Goal: Transaction & Acquisition: Purchase product/service

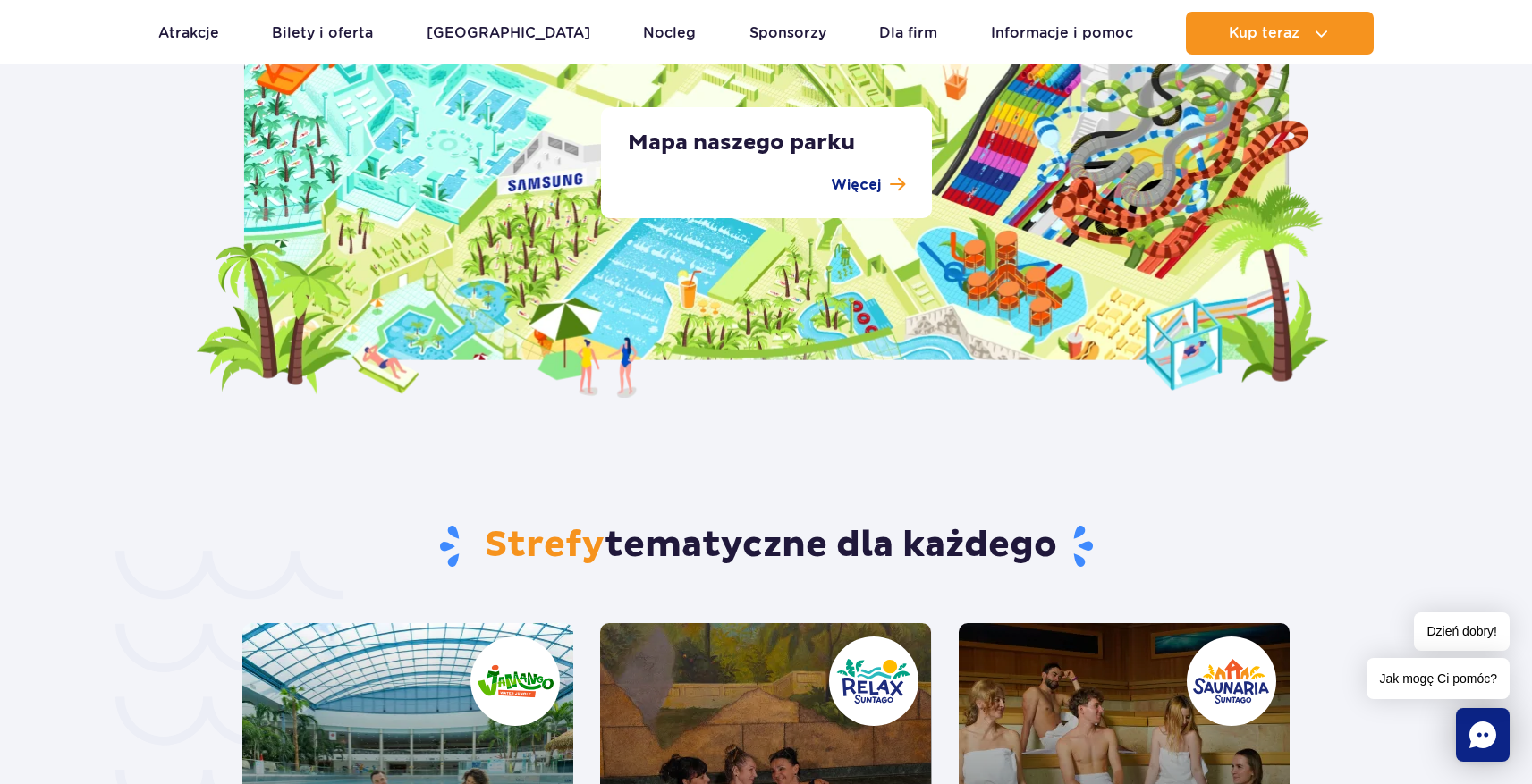
scroll to position [3205, 0]
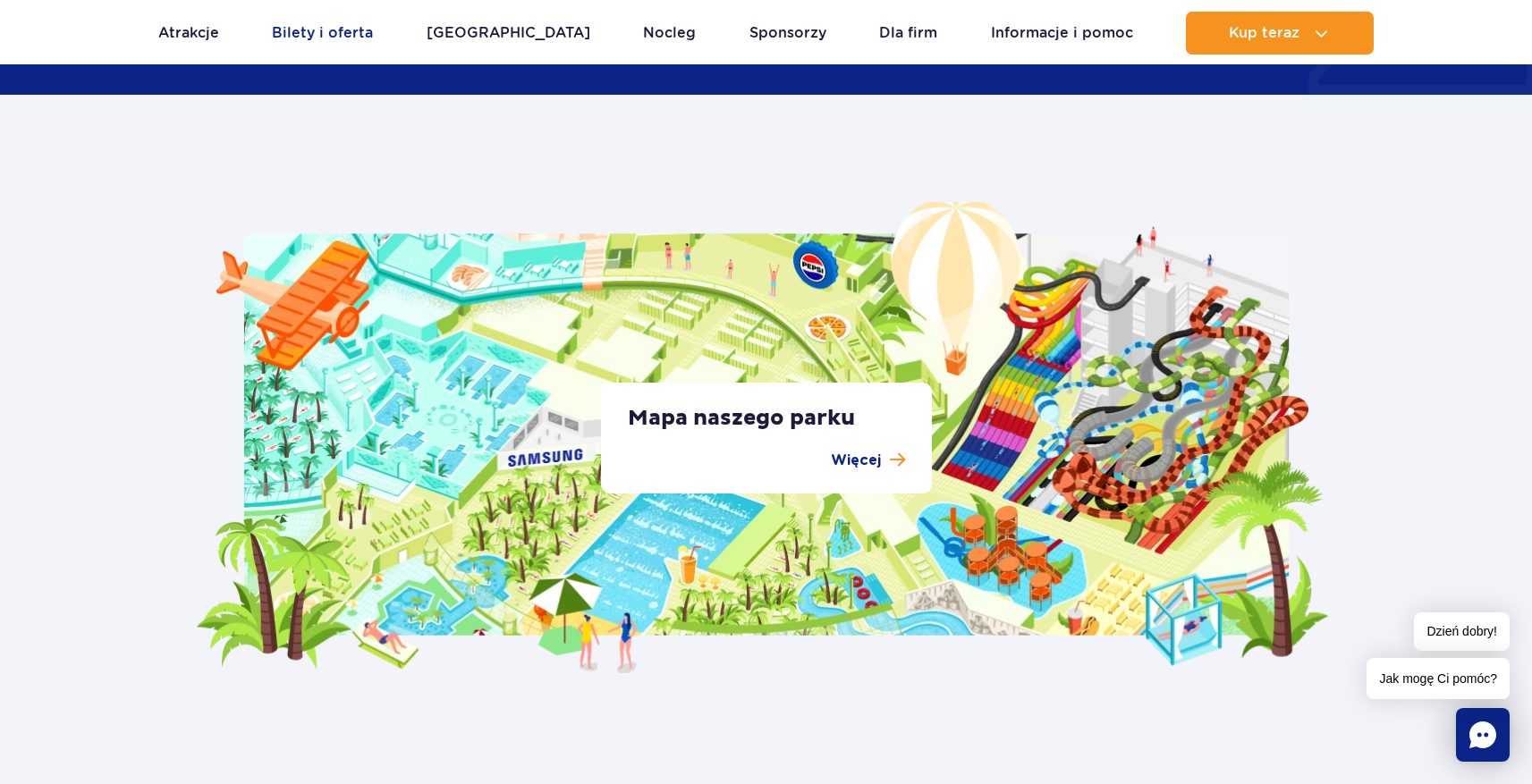
click at [303, 34] on link "Bilety i oferta" at bounding box center [323, 33] width 101 height 43
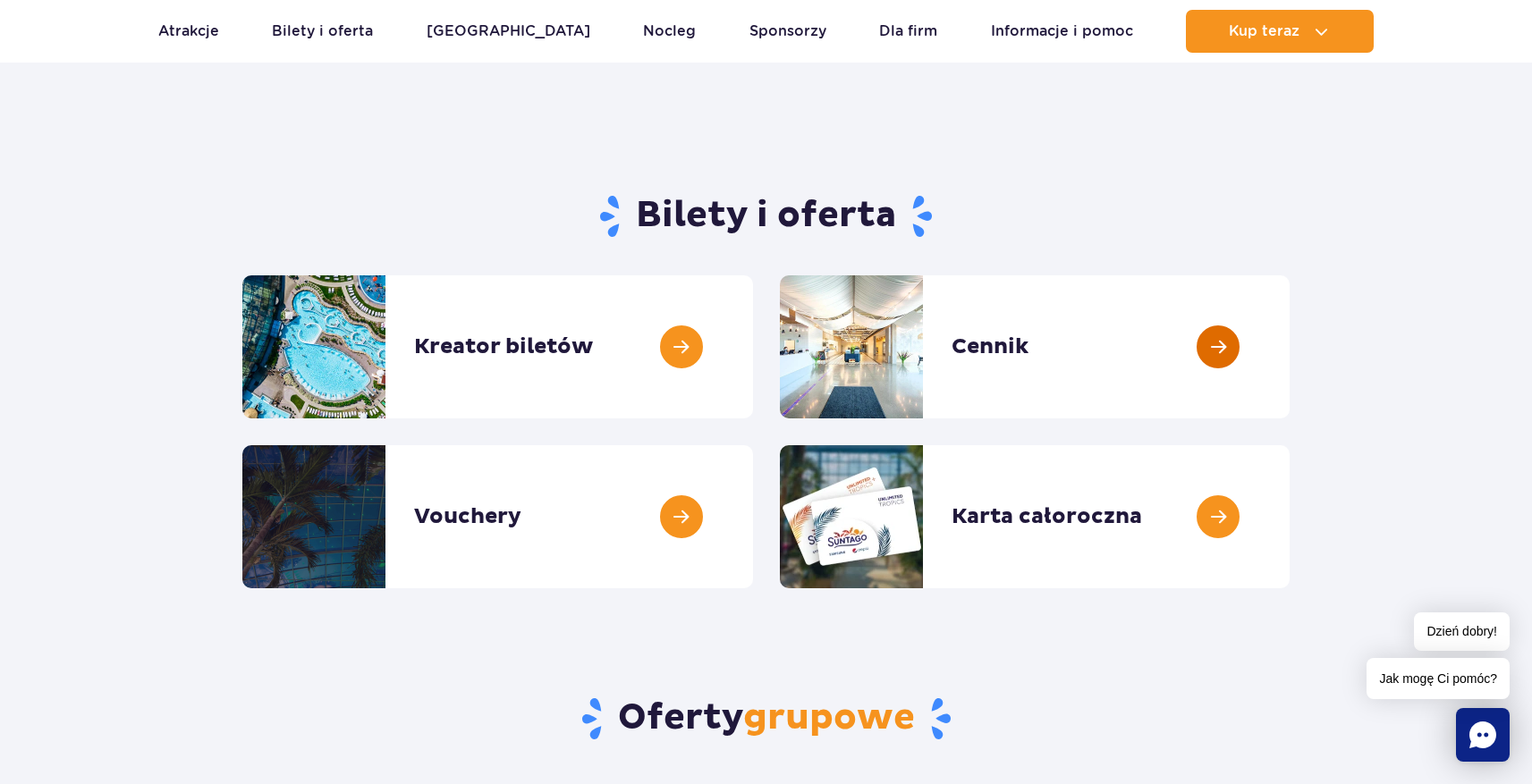
scroll to position [80, 0]
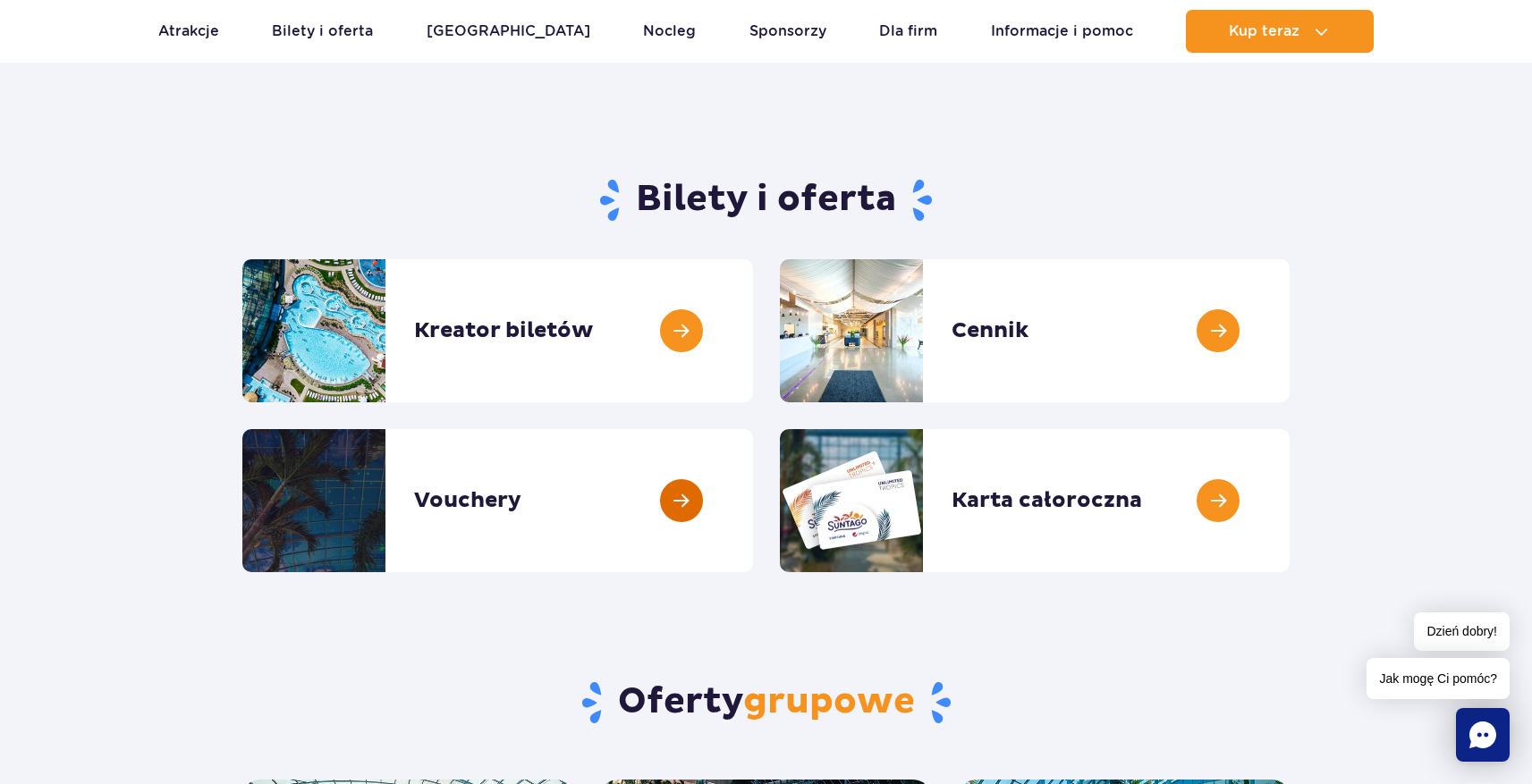
click at [753, 473] on link at bounding box center [753, 500] width 0 height 143
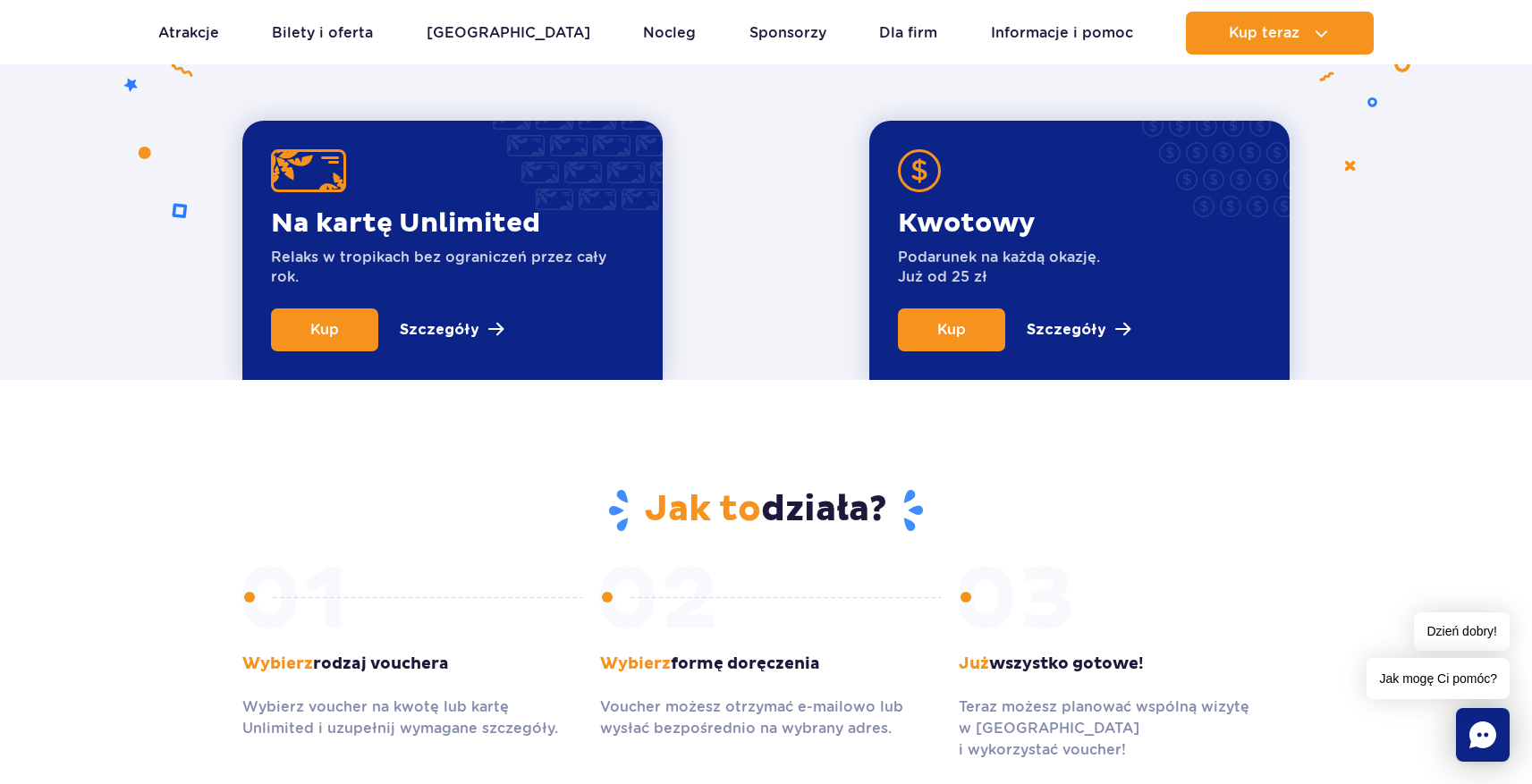
scroll to position [706, 0]
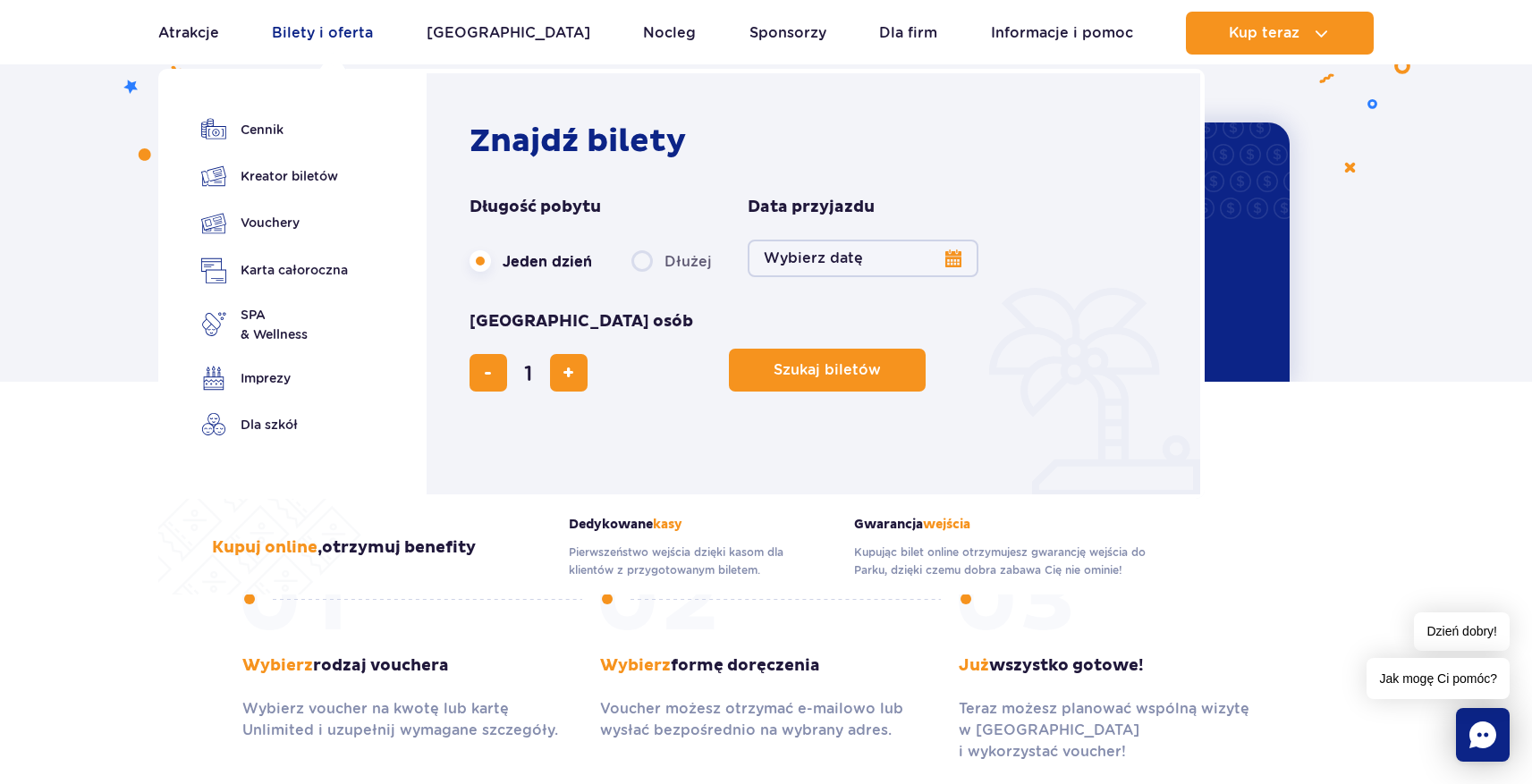
click at [322, 32] on link "Bilety i oferta" at bounding box center [323, 33] width 101 height 43
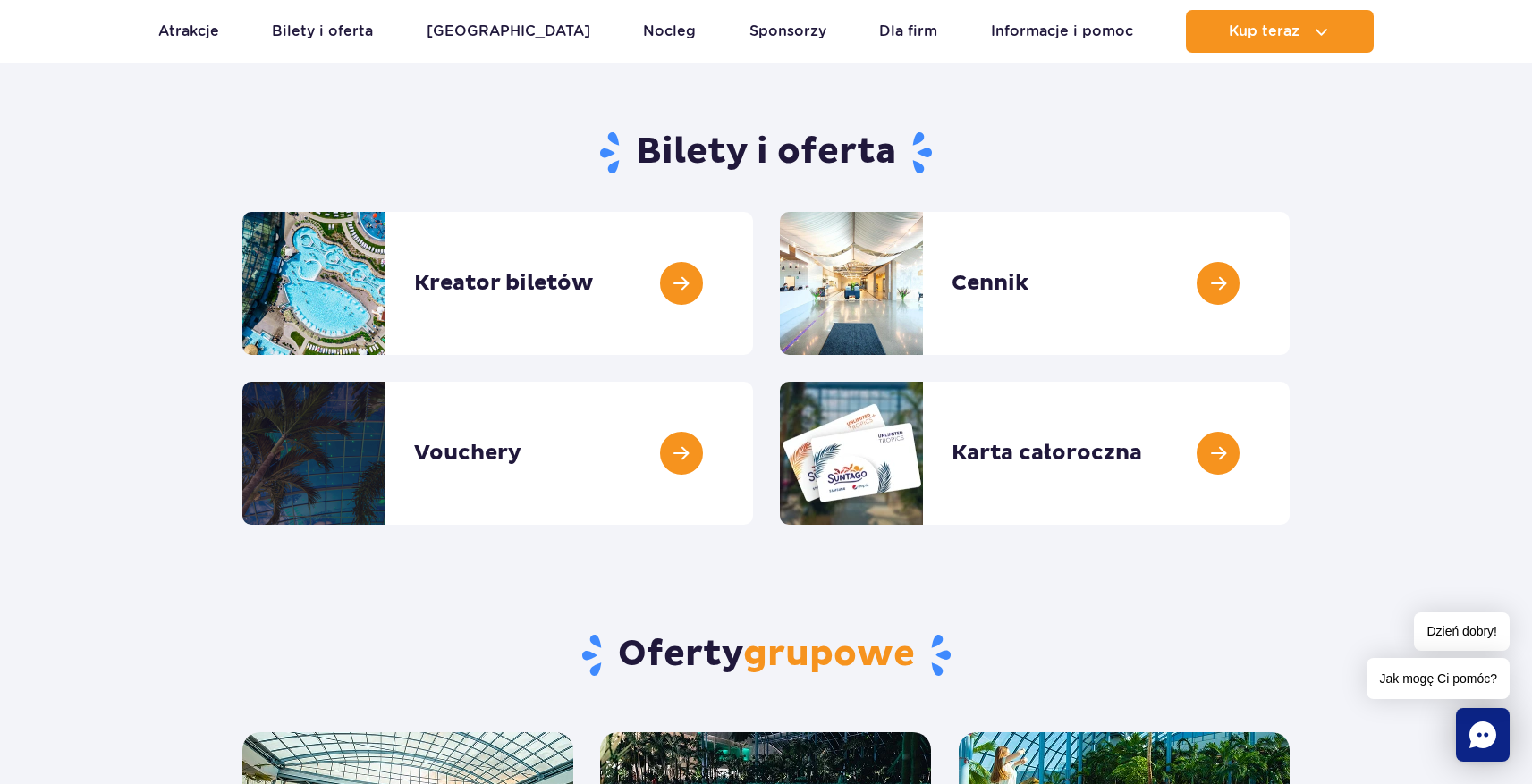
scroll to position [174, 0]
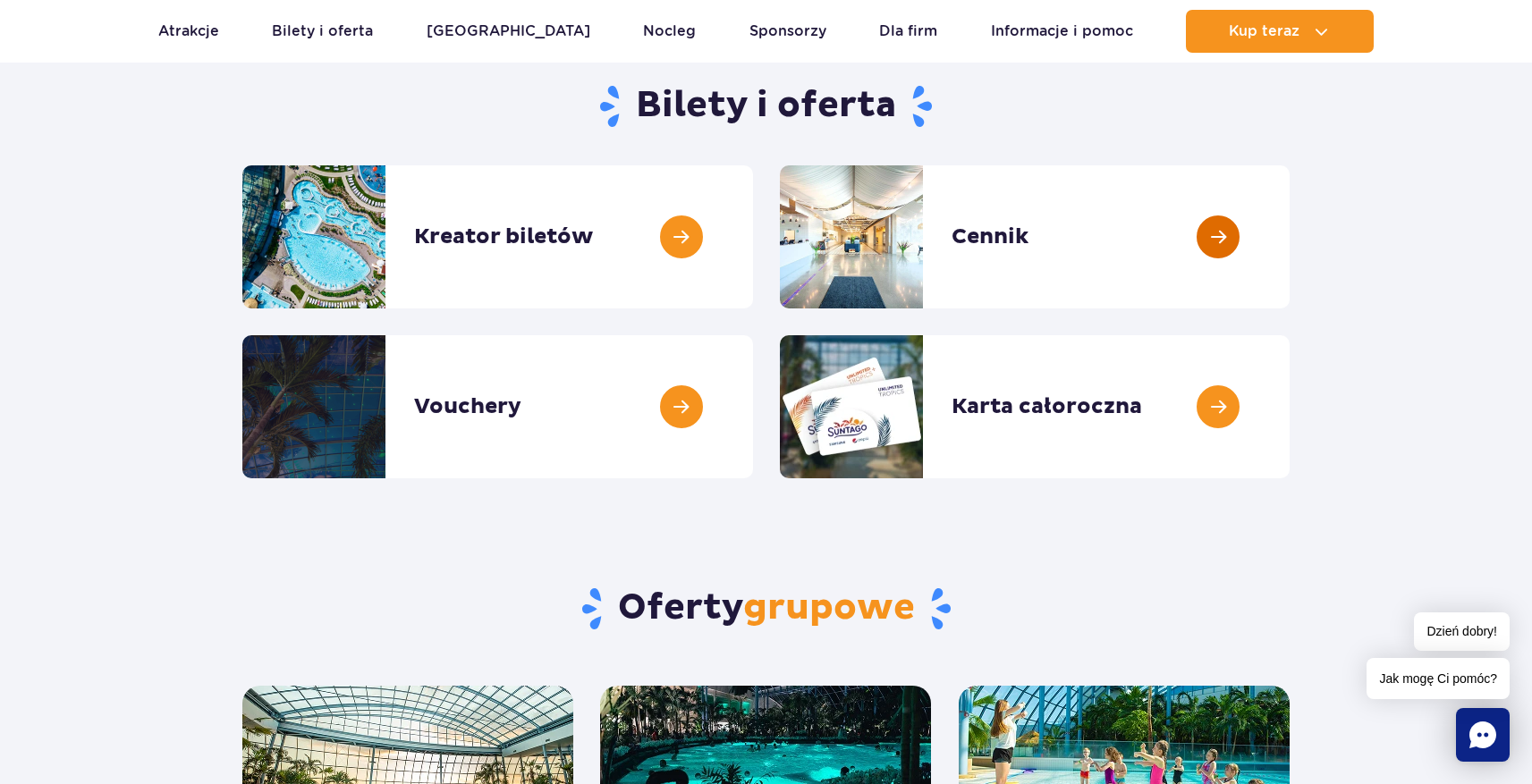
click at [1290, 208] on link at bounding box center [1290, 237] width 0 height 143
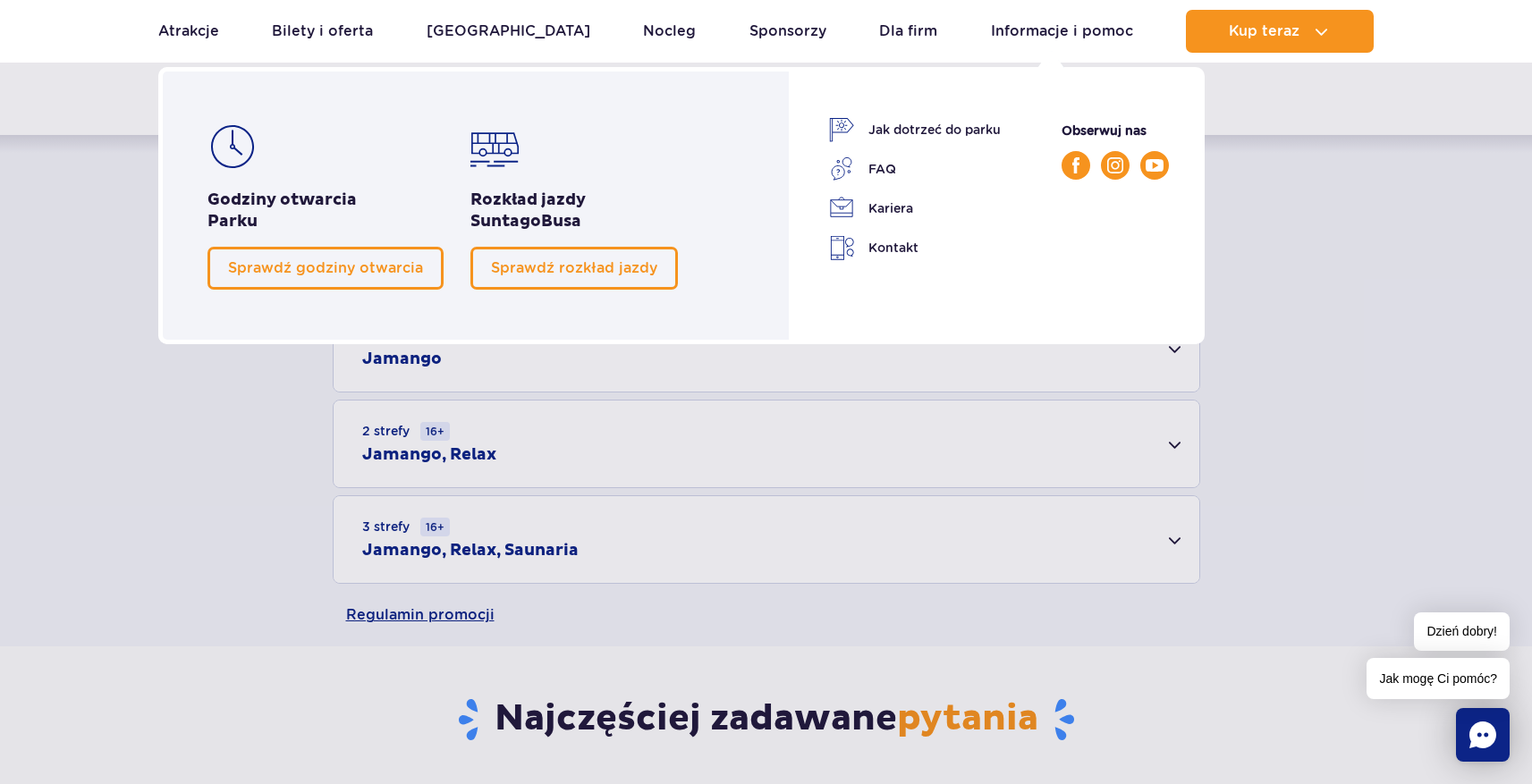
scroll to position [362, 0]
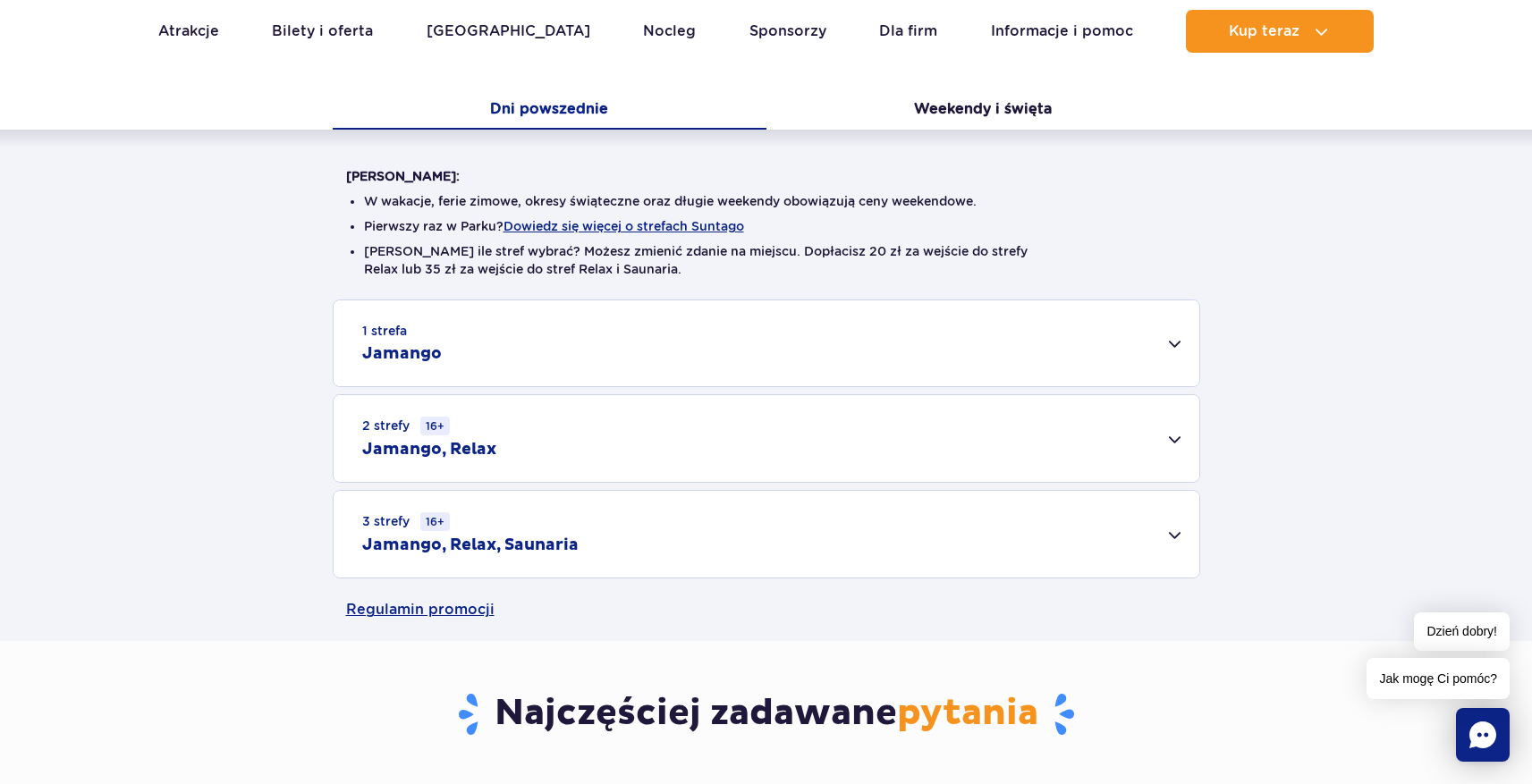
click at [662, 445] on div "2 strefy 16+ Jamango, Relax" at bounding box center [766, 439] width 866 height 87
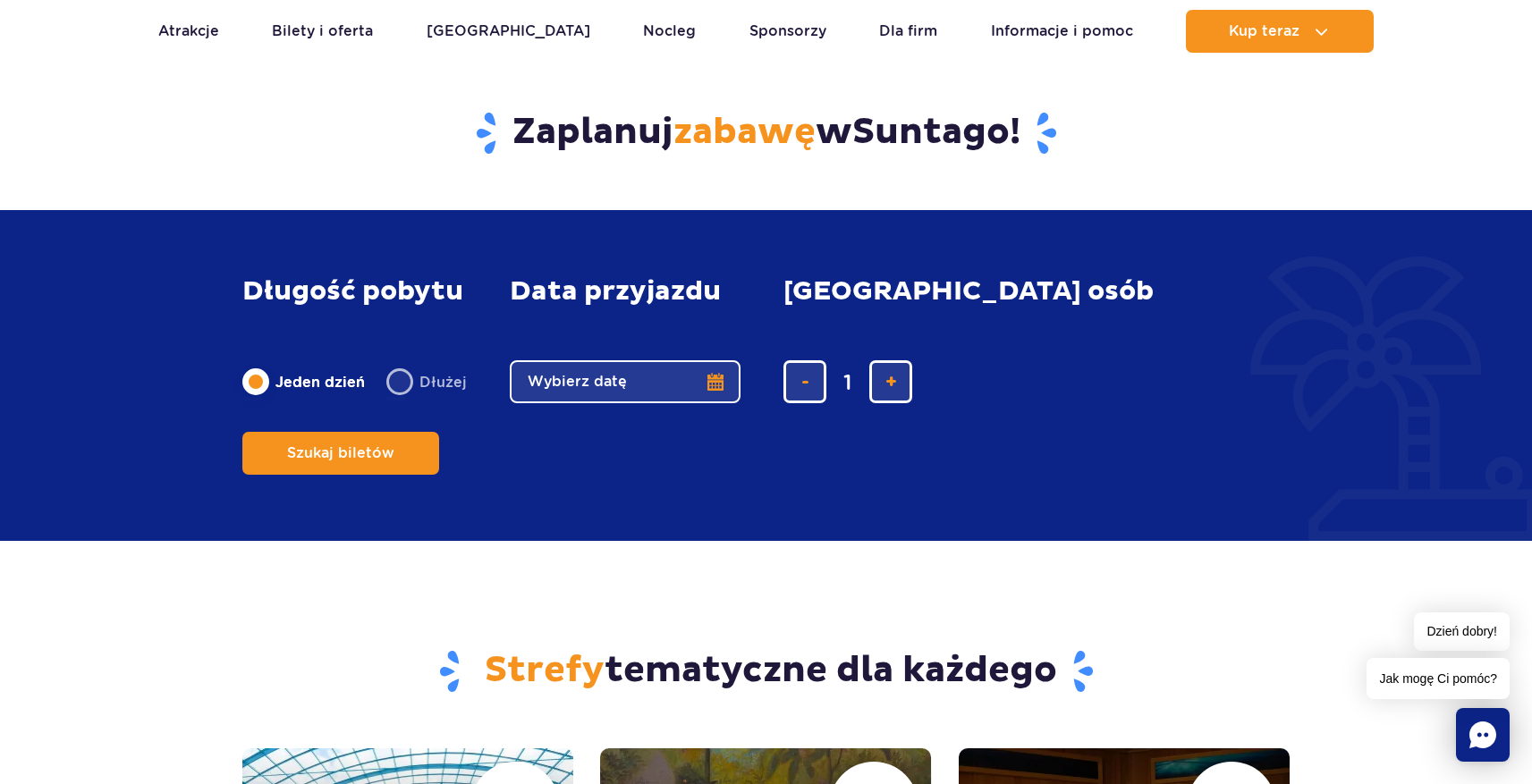
scroll to position [1651, 0]
